Goal: Transaction & Acquisition: Purchase product/service

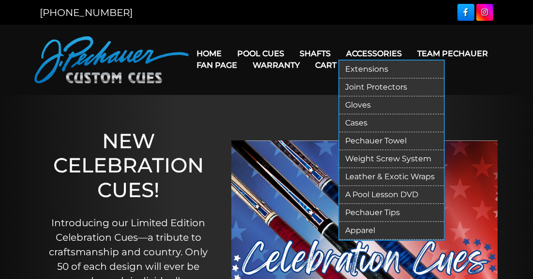
click at [360, 124] on link "Cases" at bounding box center [391, 123] width 105 height 18
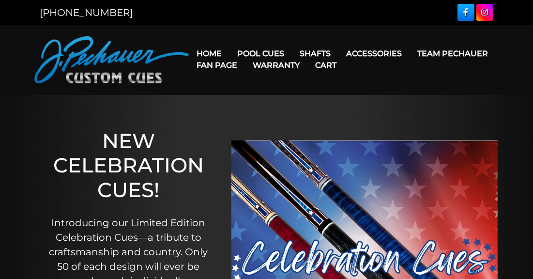
click at [264, 56] on link "Warranty" at bounding box center [276, 65] width 62 height 25
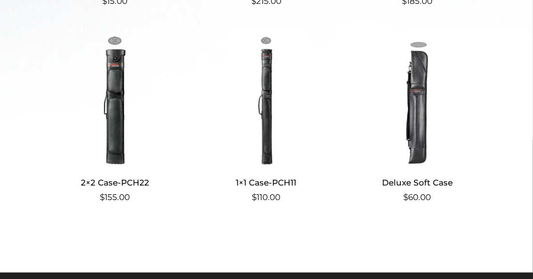
scroll to position [438, 0]
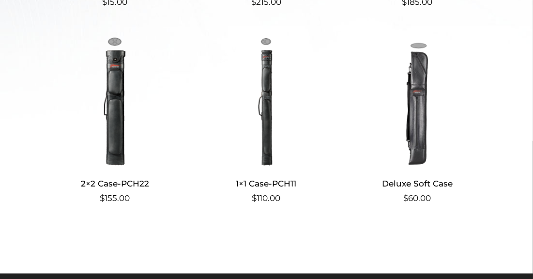
click at [264, 117] on img at bounding box center [266, 101] width 135 height 131
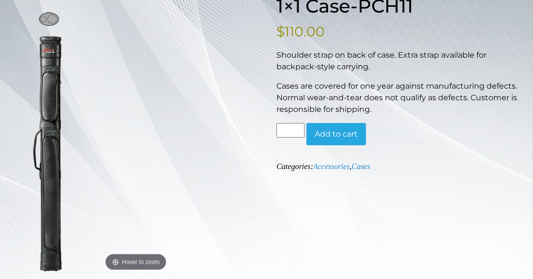
scroll to position [148, 0]
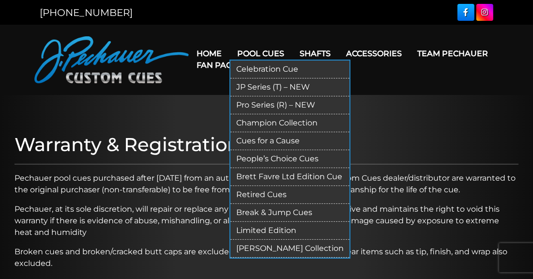
click at [251, 105] on link "Pro Series (R) – NEW" at bounding box center [290, 105] width 119 height 18
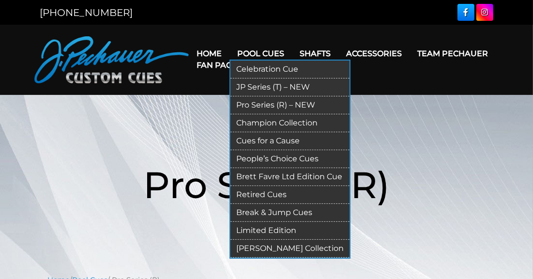
click at [267, 82] on link "JP Series (T) – NEW" at bounding box center [290, 87] width 119 height 18
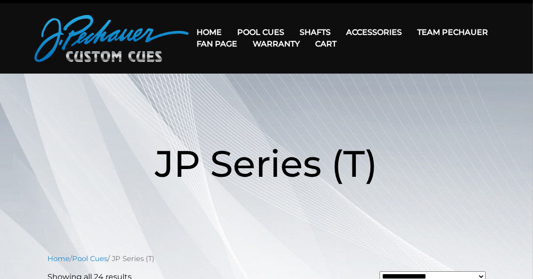
scroll to position [18, 0]
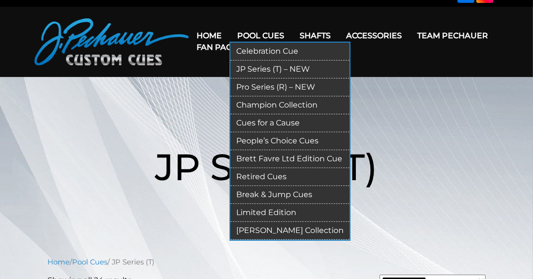
click at [265, 138] on link "People’s Choice Cues" at bounding box center [290, 141] width 119 height 18
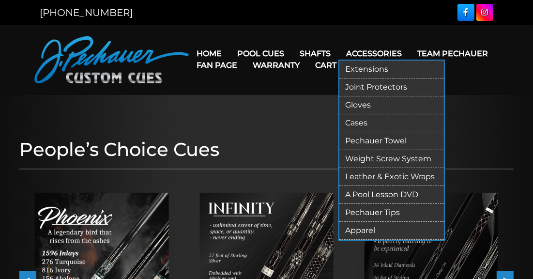
click at [369, 172] on link "Leather & Exotic Wraps" at bounding box center [391, 177] width 105 height 18
click at [354, 173] on link "Leather & Exotic Wraps" at bounding box center [391, 177] width 105 height 18
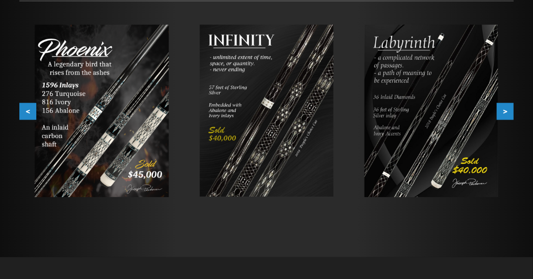
scroll to position [171, 0]
